Goal: Information Seeking & Learning: Learn about a topic

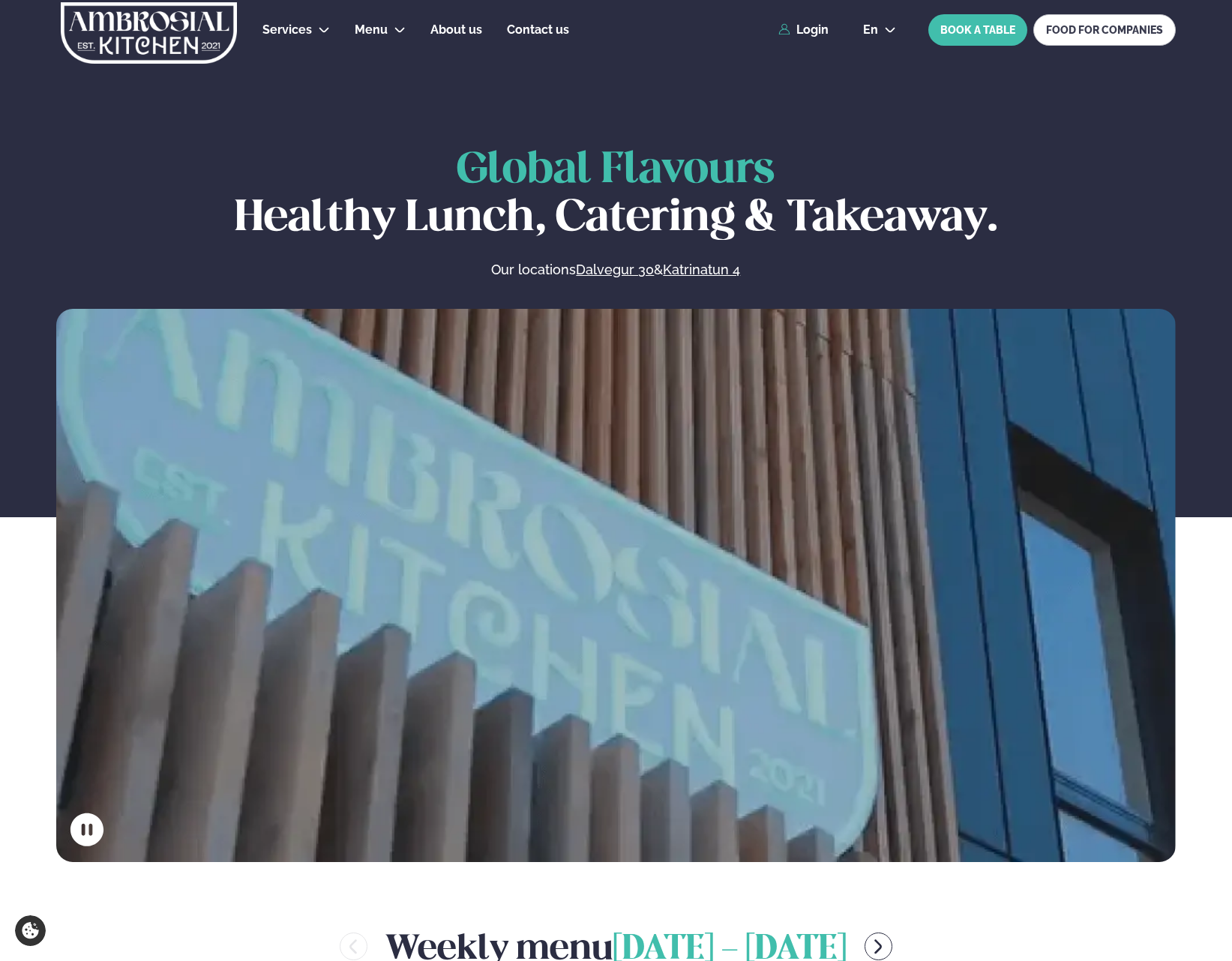
scroll to position [600, 0]
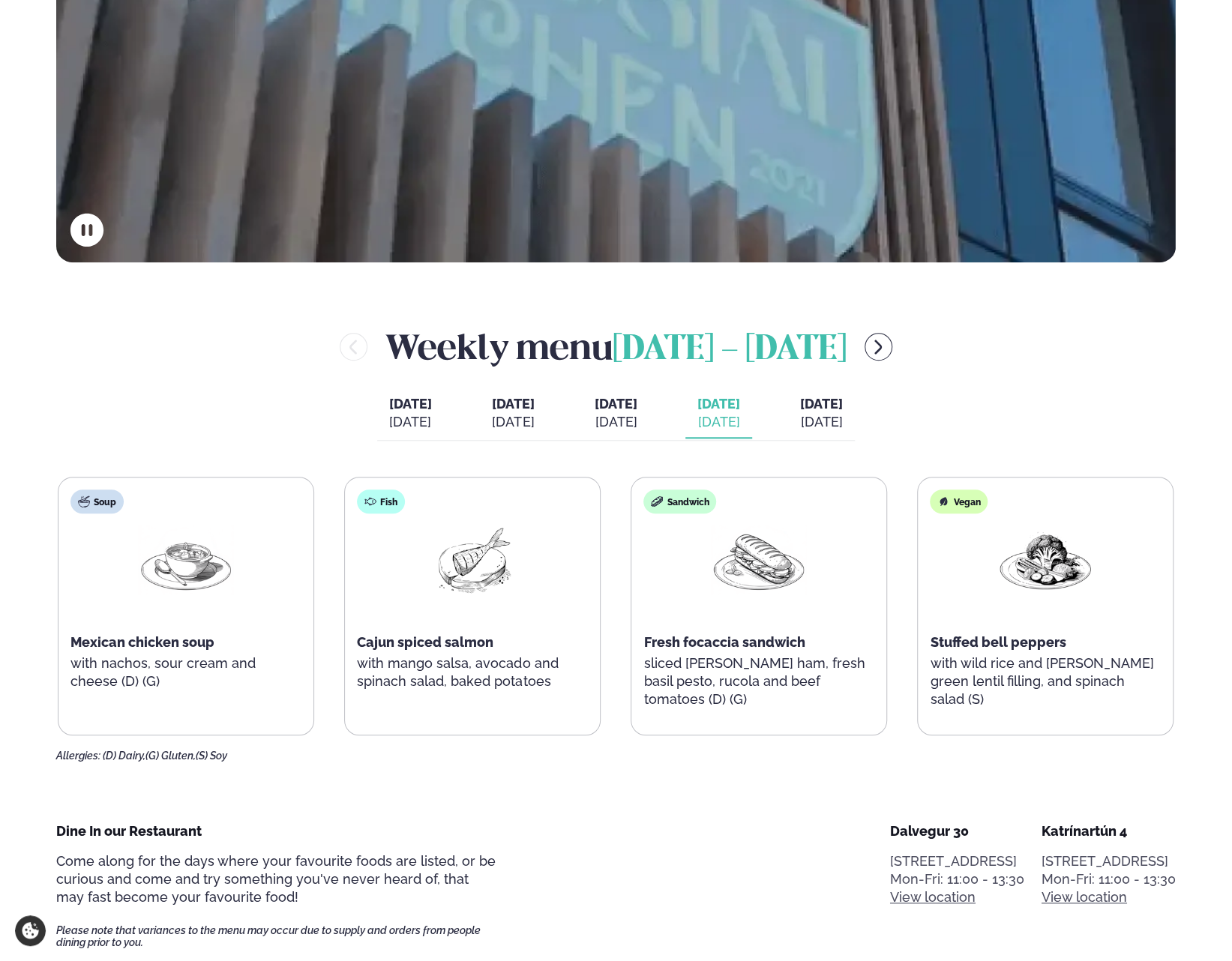
click at [843, 415] on div "[DATE]" at bounding box center [821, 422] width 42 height 18
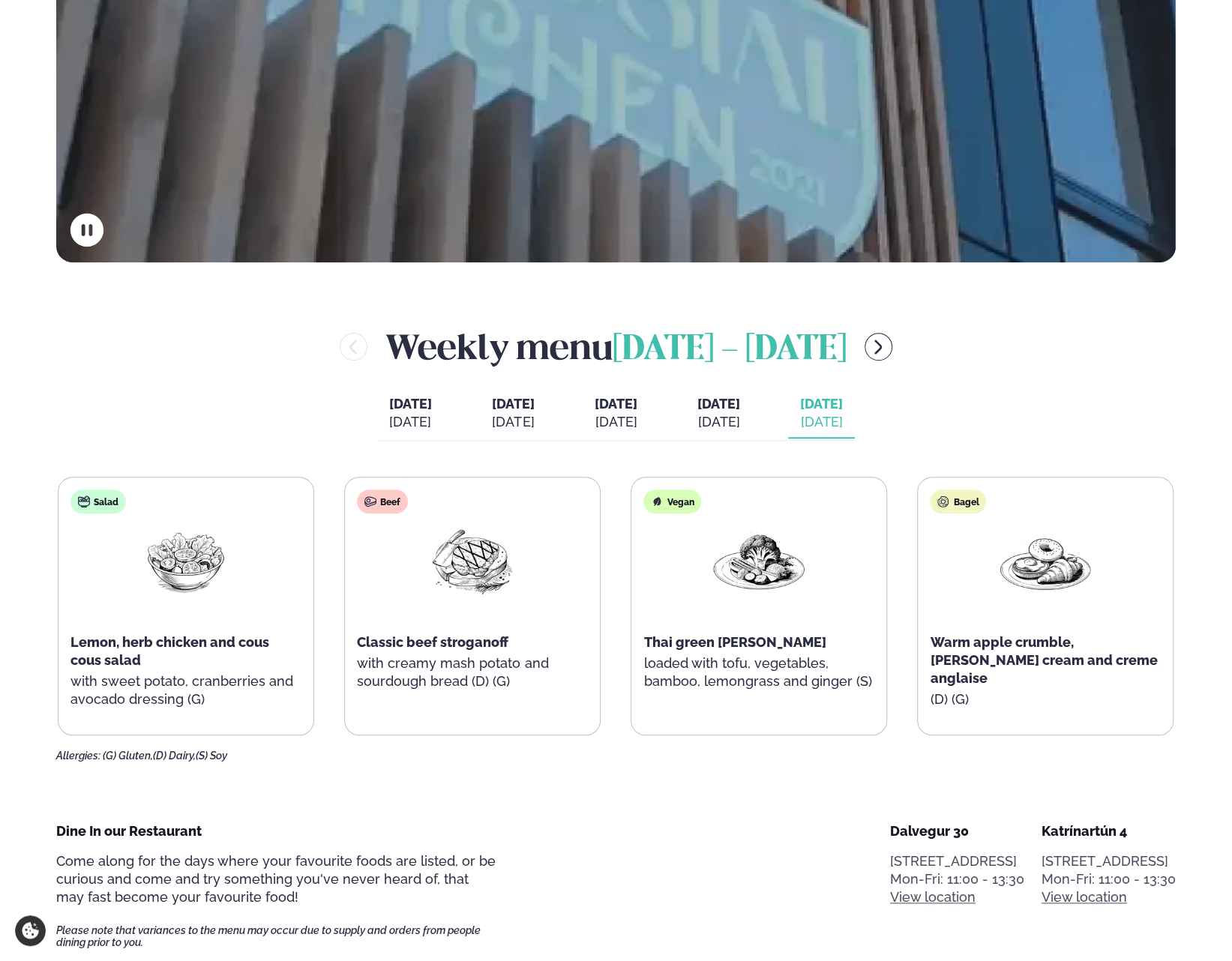
click at [740, 410] on span "[DATE]" at bounding box center [718, 404] width 42 height 18
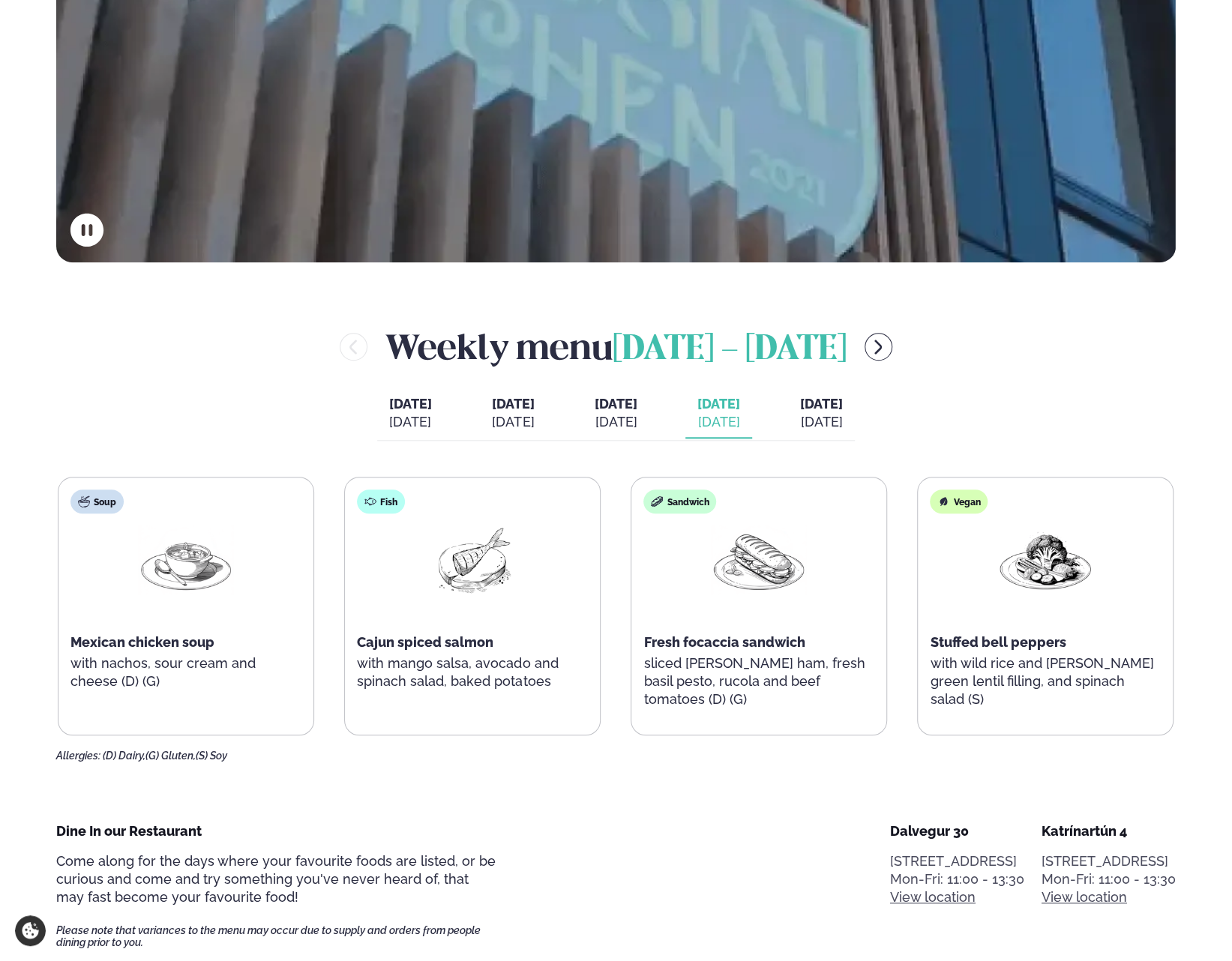
click at [638, 422] on div "[DATE]" at bounding box center [615, 422] width 42 height 18
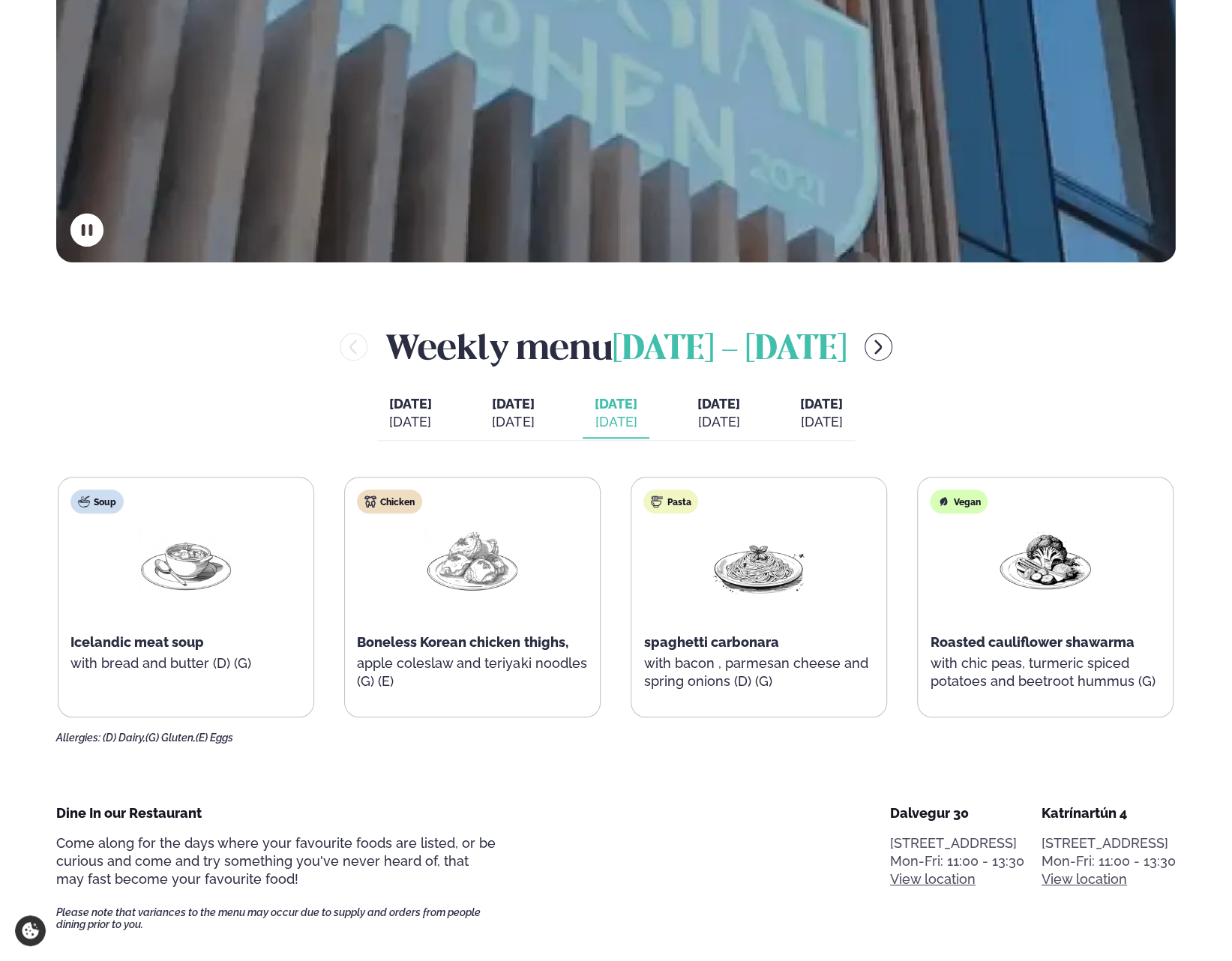
click at [573, 430] on div "[DATE] [DATE] [DATE] [DATE] [DATE] [DATE] [DATE] [PERSON_NAME]. [DATE] [DATE] […" at bounding box center [616, 415] width 478 height 51
click at [508, 430] on div "[DATE]" at bounding box center [513, 422] width 42 height 18
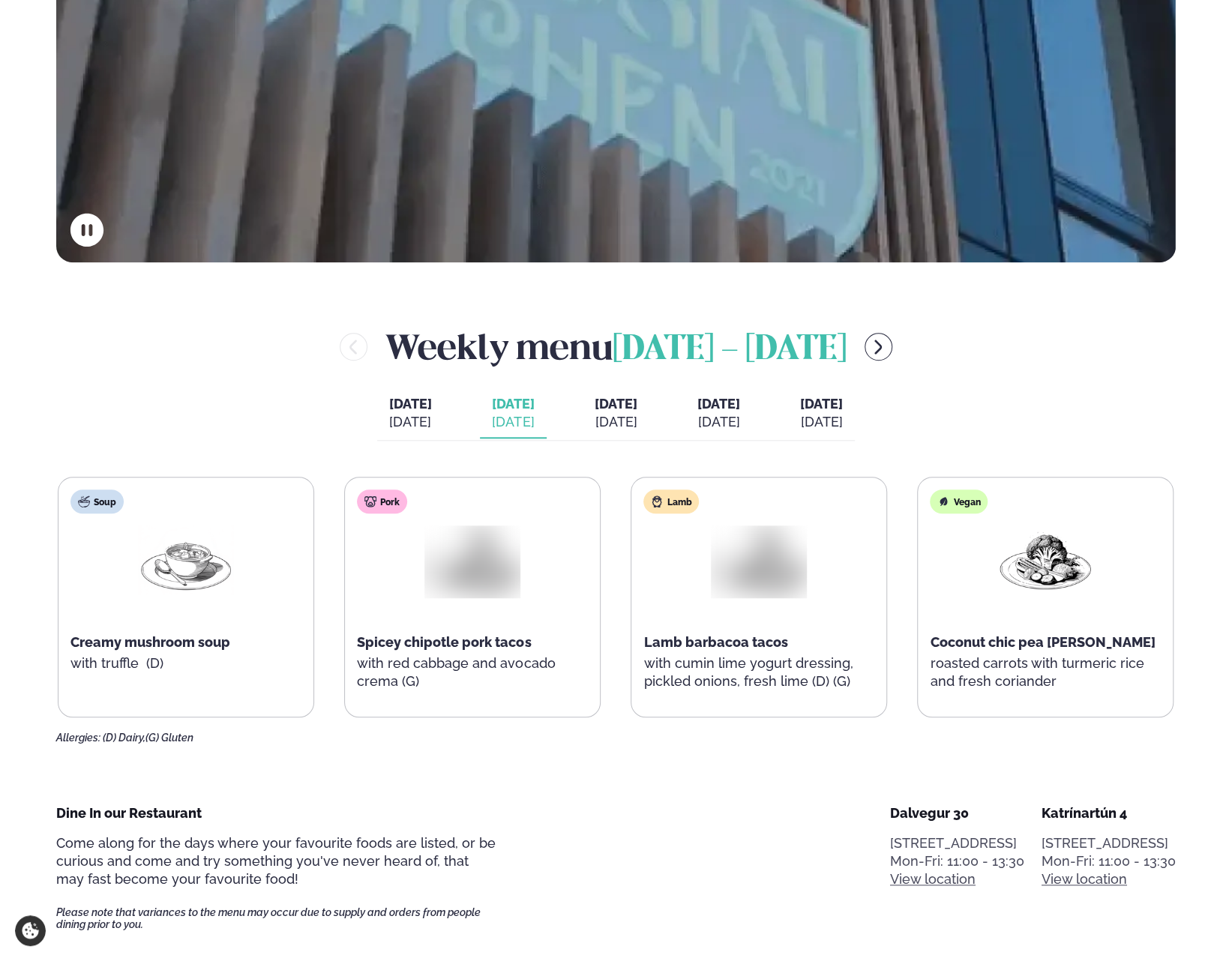
click at [420, 425] on button "[DATE] [DATE]" at bounding box center [411, 414] width 67 height 49
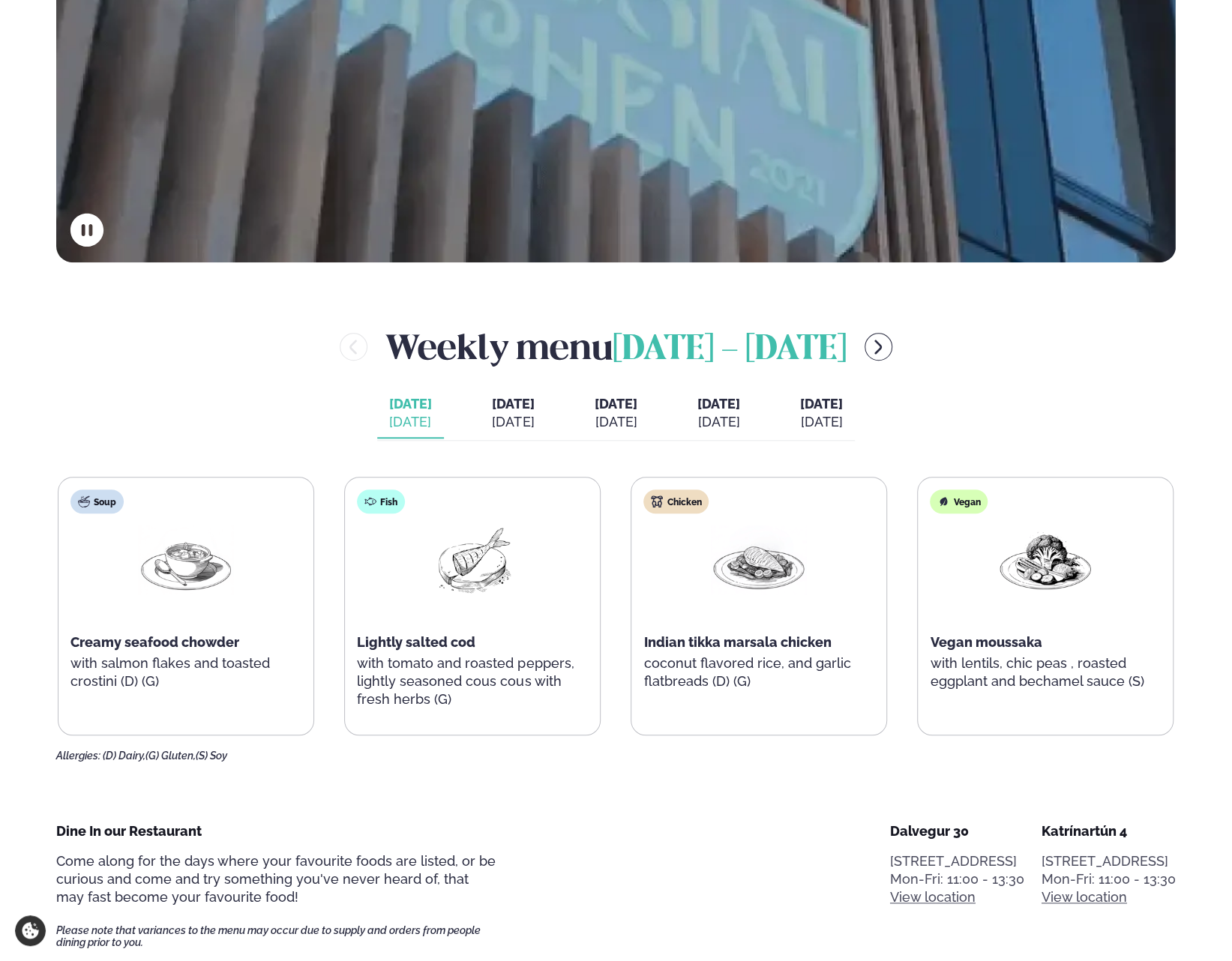
click at [843, 415] on div "[DATE]" at bounding box center [821, 422] width 42 height 18
